Goal: Task Accomplishment & Management: Manage account settings

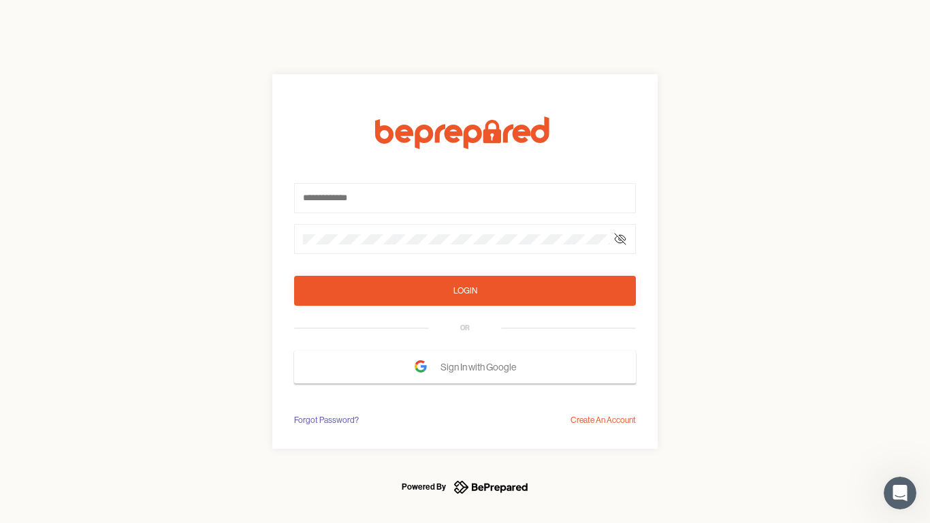
click at [465, 261] on form "Login OR Sign In with Google" at bounding box center [465, 249] width 342 height 267
click at [620, 239] on icon at bounding box center [620, 239] width 11 height 11
click at [465, 291] on div "Login" at bounding box center [466, 291] width 24 height 14
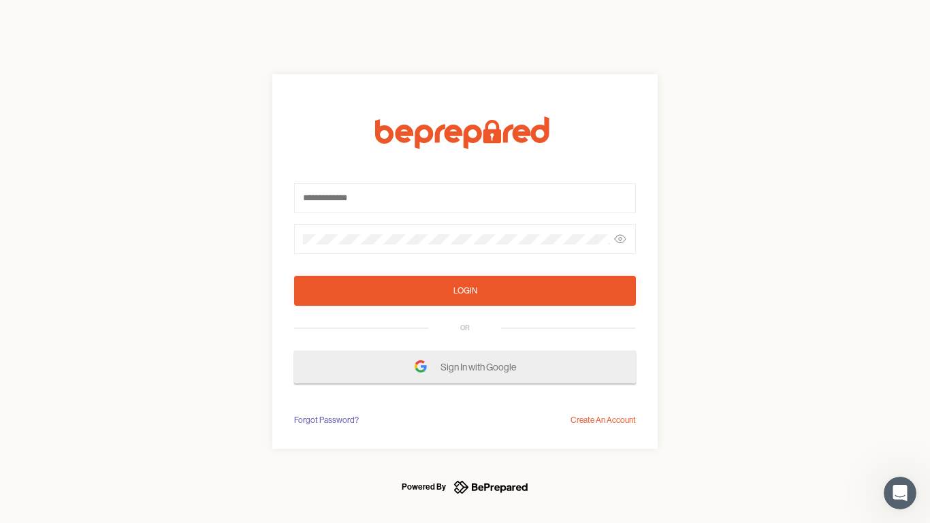
click at [465, 367] on span "Sign In with Google" at bounding box center [482, 367] width 82 height 25
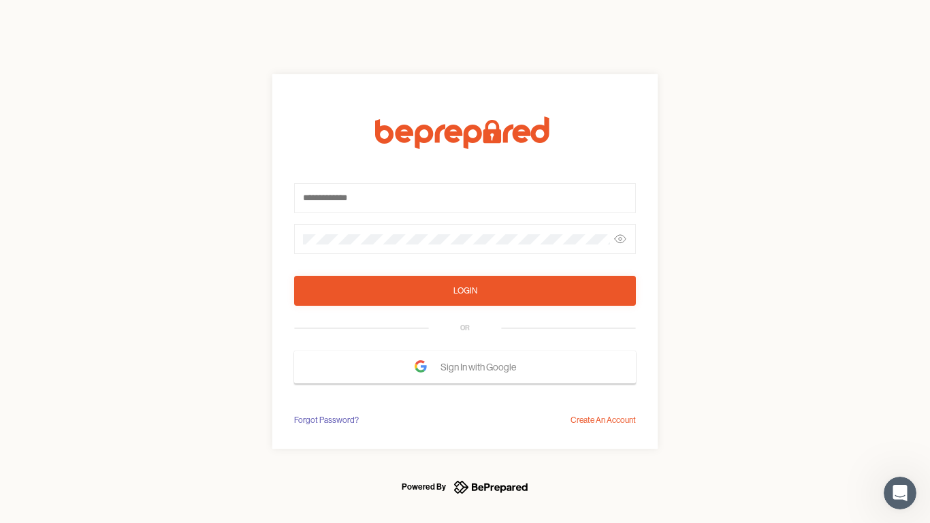
click at [325, 420] on div "Forgot Password?" at bounding box center [326, 420] width 65 height 14
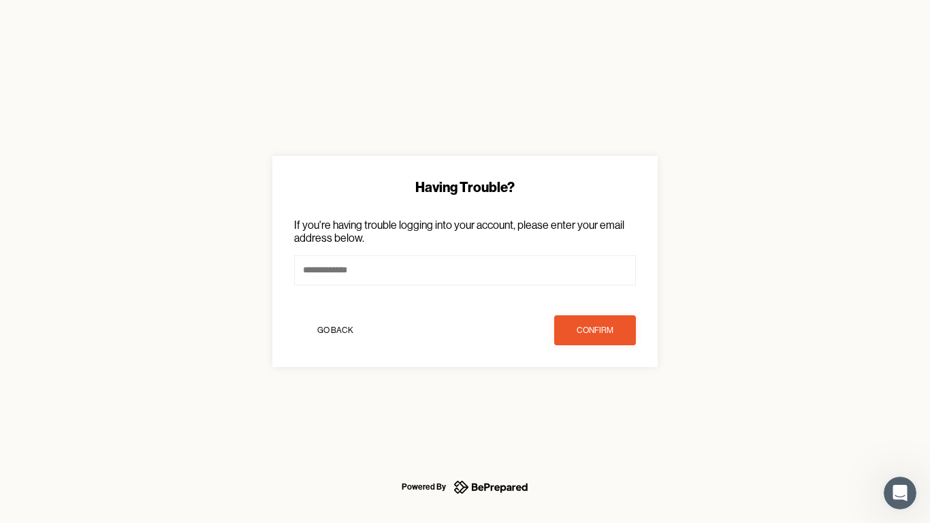
click at [603, 420] on div "Having Trouble? If you're having trouble logging into your account, please ente…" at bounding box center [465, 261] width 930 height 523
click at [900, 493] on icon "Open Intercom Messenger" at bounding box center [900, 493] width 22 height 22
